Goal: Information Seeking & Learning: Learn about a topic

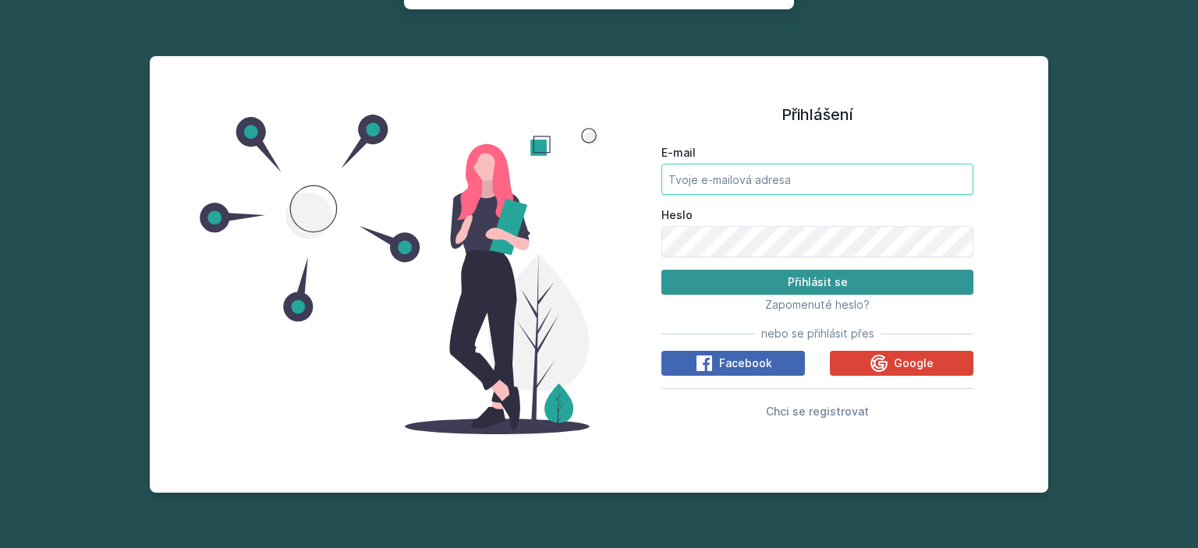
type input "[EMAIL_ADDRESS][PERSON_NAME][DOMAIN_NAME]"
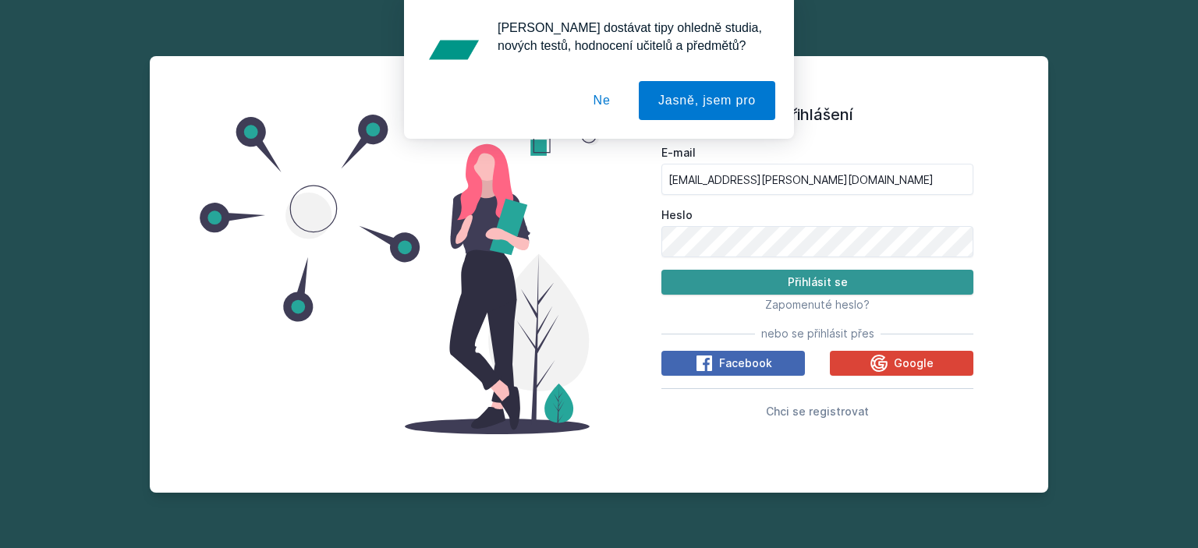
click at [765, 283] on button "Přihlásit se" at bounding box center [817, 282] width 312 height 25
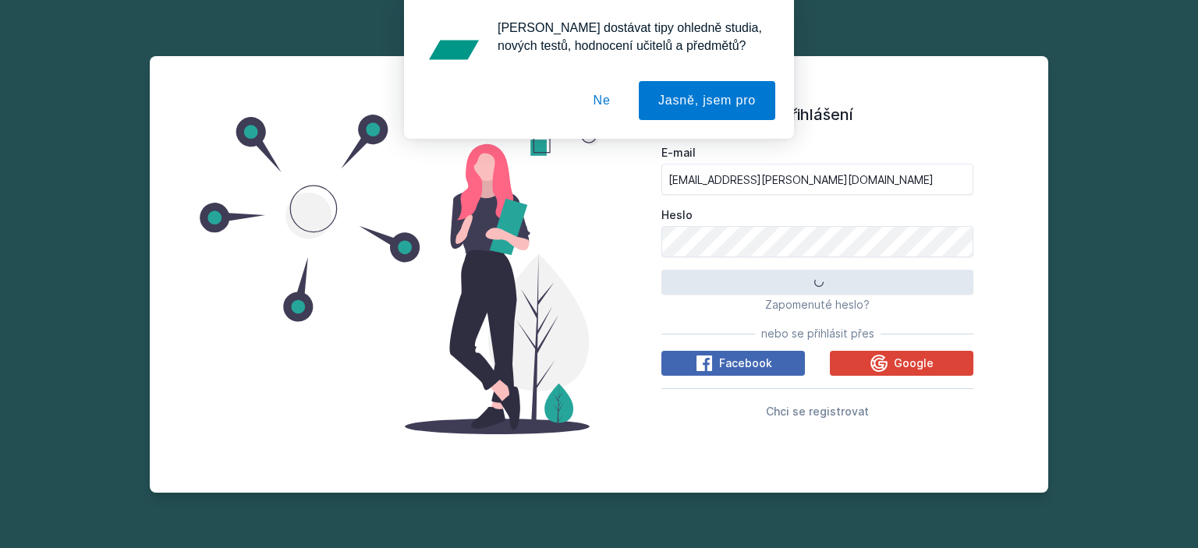
click at [605, 97] on button "Ne" at bounding box center [602, 100] width 56 height 39
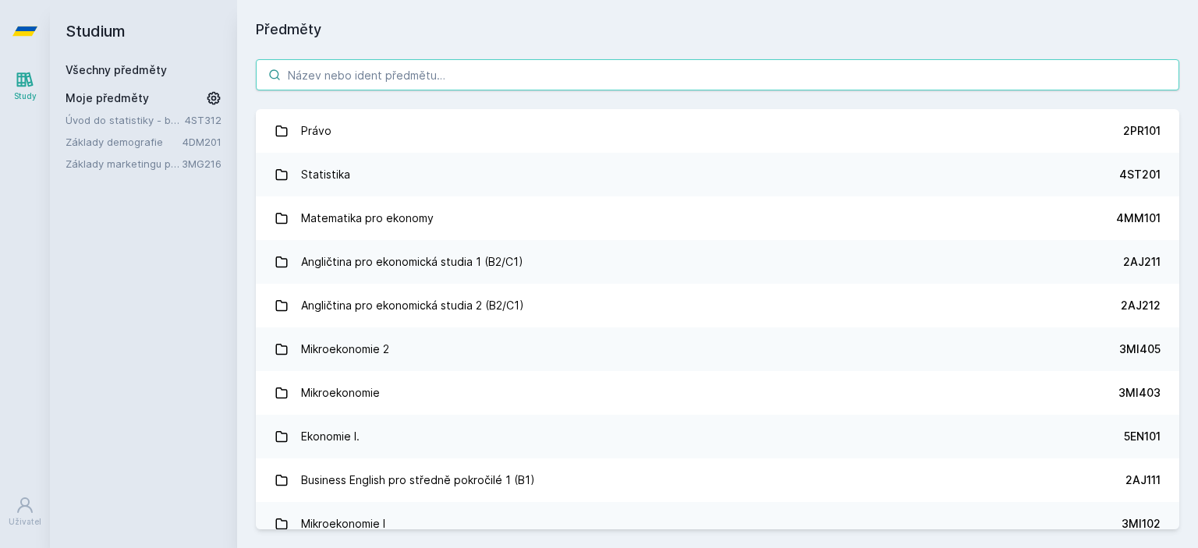
click at [412, 80] on input "search" at bounding box center [717, 74] width 923 height 31
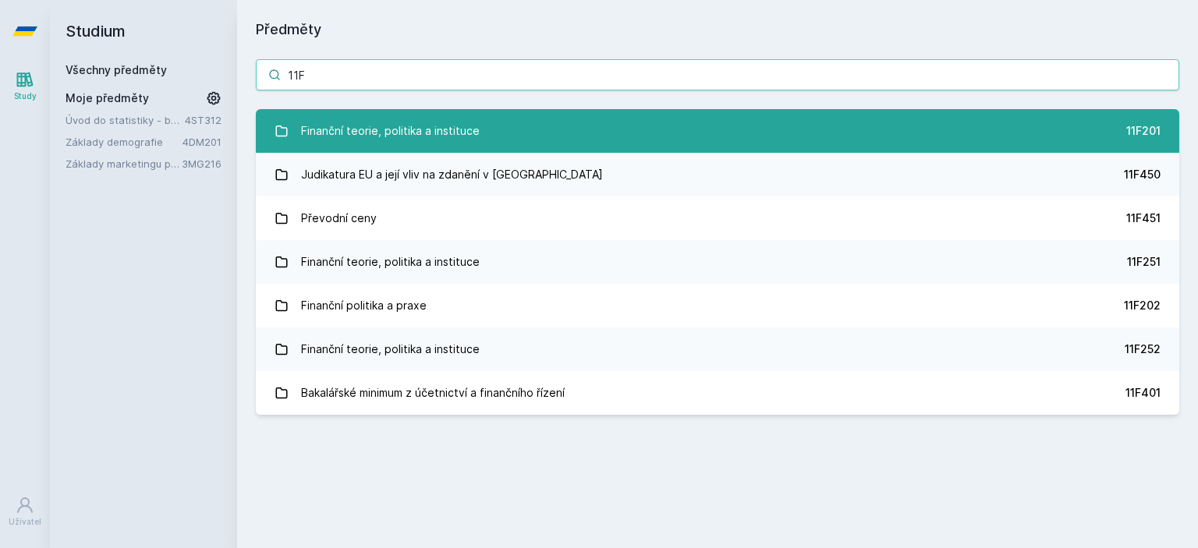
type input "11F"
click at [443, 144] on div "Finanční teorie, politika a instituce" at bounding box center [390, 130] width 179 height 31
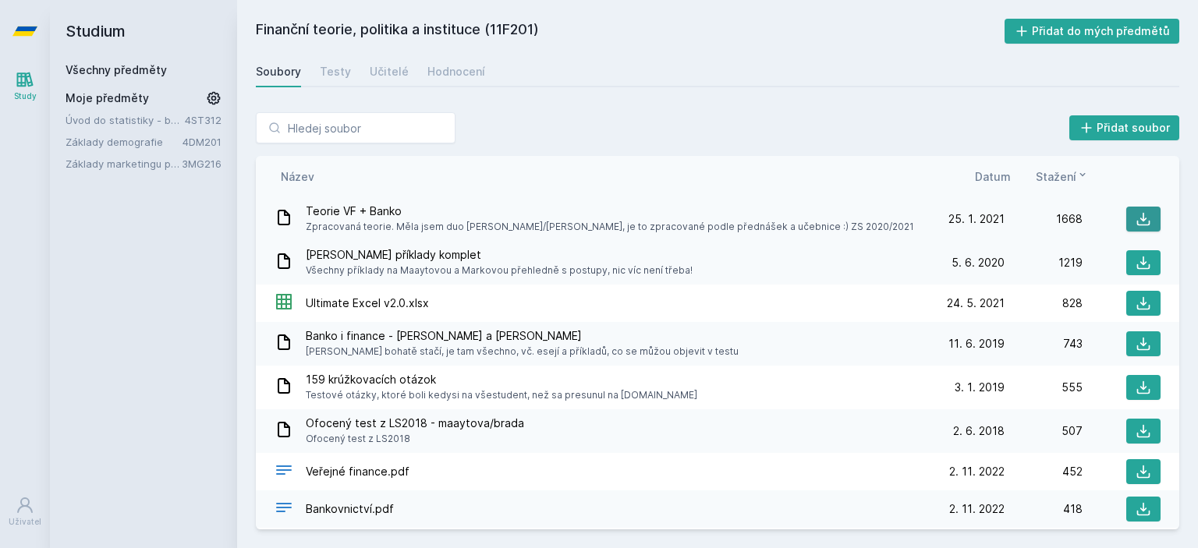
click at [1136, 218] on icon at bounding box center [1144, 219] width 16 height 16
click at [1136, 260] on icon at bounding box center [1144, 263] width 16 height 16
click at [805, 90] on div "Finanční teorie, politika a instituce (11F201) Přidat do mých předmětů [GEOGRAP…" at bounding box center [717, 274] width 923 height 511
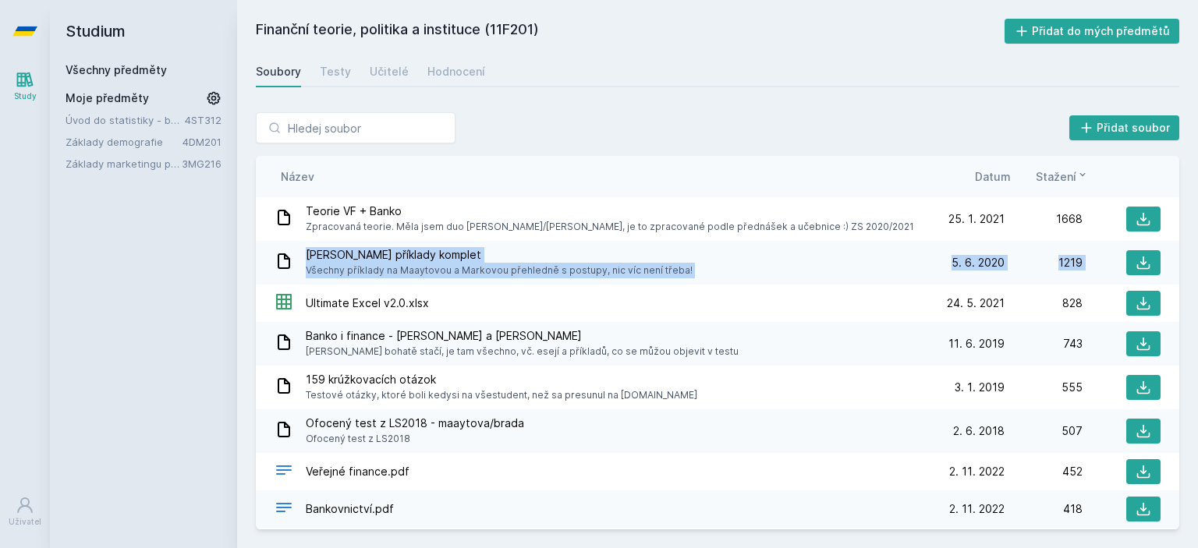
drag, startPoint x: 1197, startPoint y: 231, endPoint x: 1197, endPoint y: 269, distance: 38.2
click at [1197, 269] on div "Přidat soubor Řazení: Název Datum Stažení Název Datum Stažení Teorie VF + Banko…" at bounding box center [717, 321] width 961 height 455
click at [1142, 473] on icon at bounding box center [1144, 472] width 16 height 16
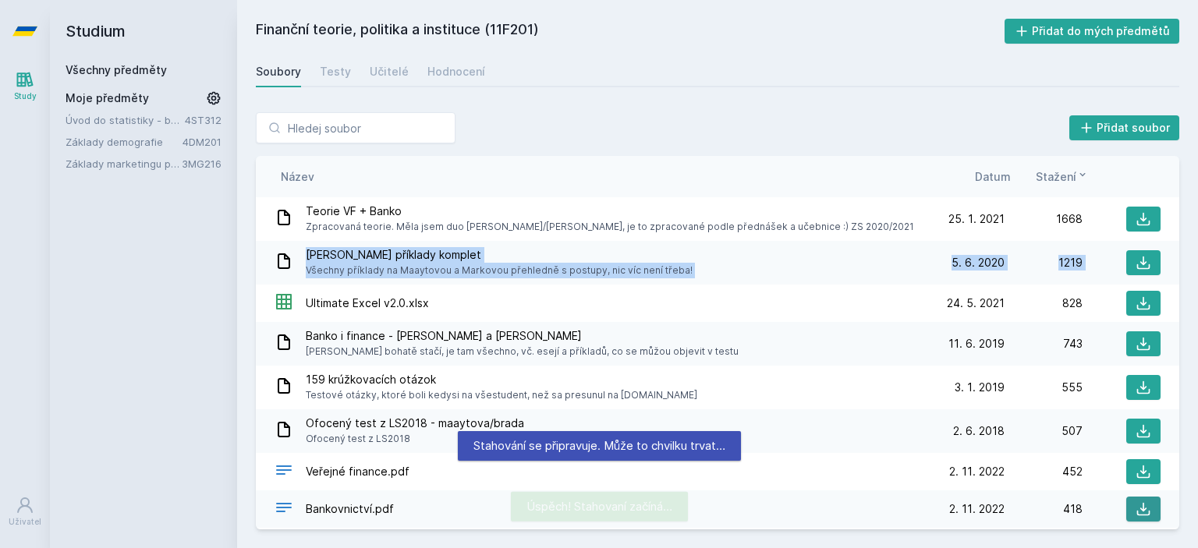
click at [1143, 512] on button at bounding box center [1143, 509] width 34 height 25
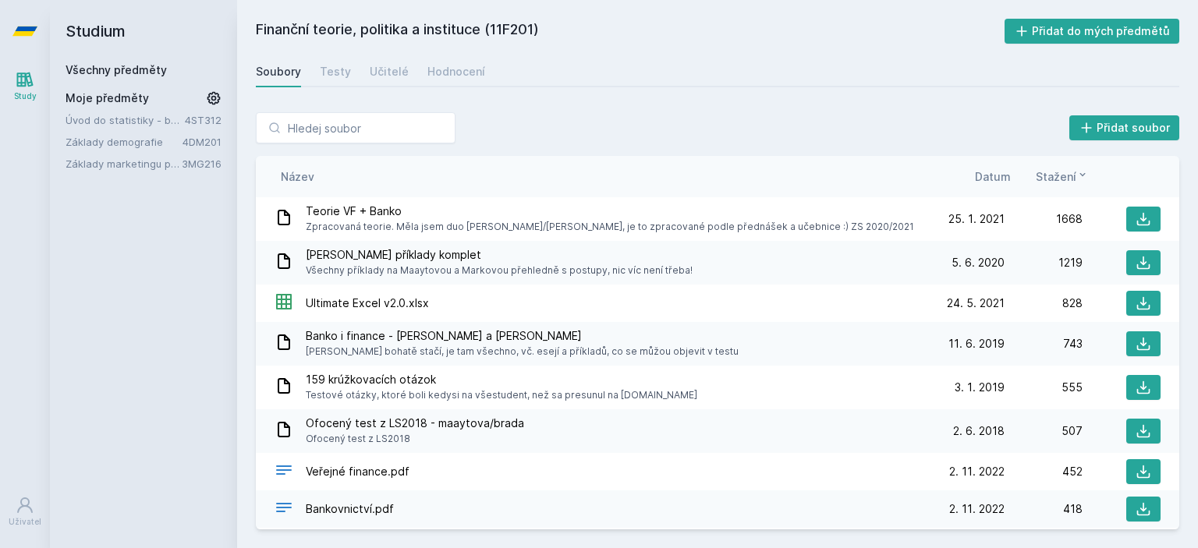
click at [736, 80] on div "Soubory Testy Učitelé Hodnocení" at bounding box center [717, 71] width 923 height 31
